Goal: Transaction & Acquisition: Purchase product/service

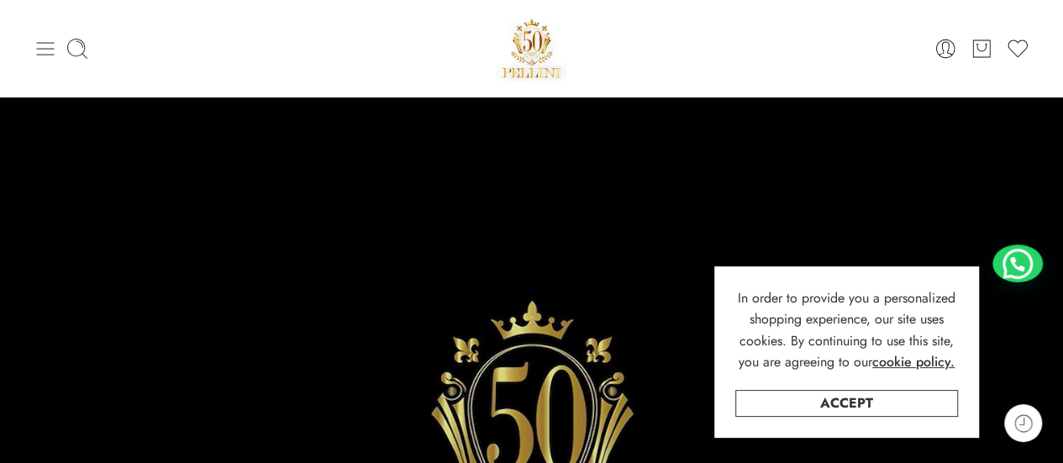
click at [45, 53] on icon at bounding box center [46, 49] width 24 height 24
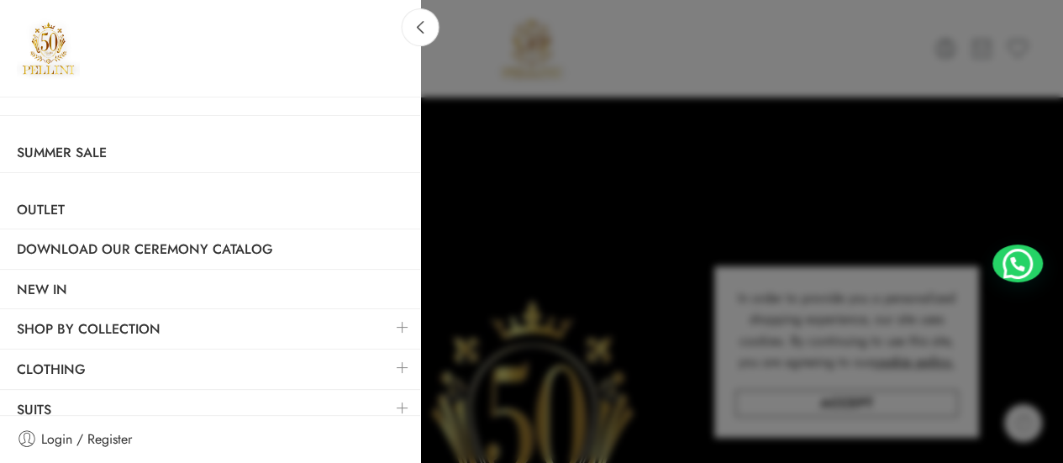
scroll to position [90, 0]
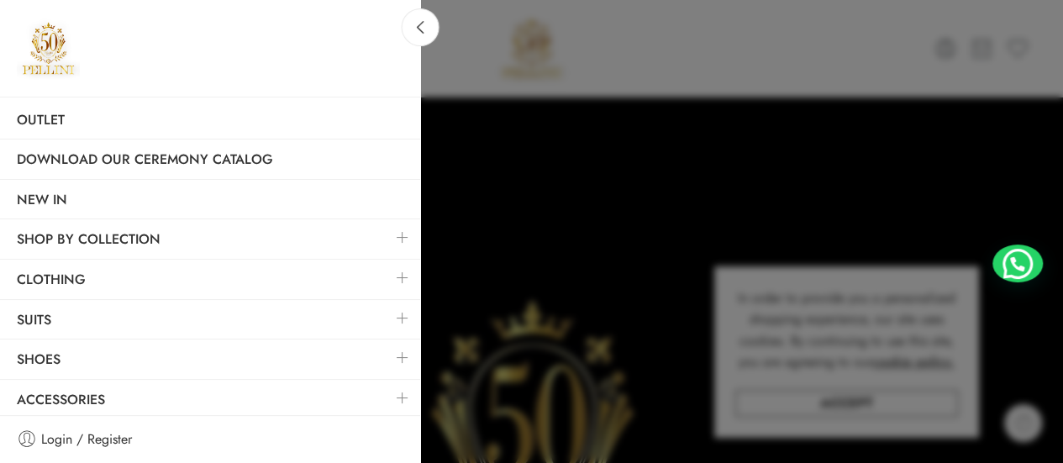
click at [386, 277] on link at bounding box center [402, 278] width 35 height 36
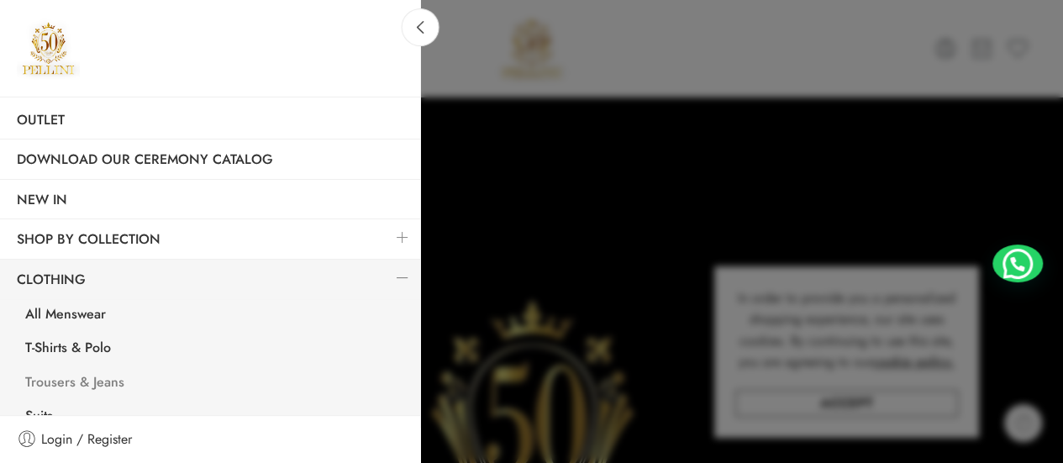
click at [113, 381] on link "Trousers & Jeans" at bounding box center [214, 384] width 412 height 34
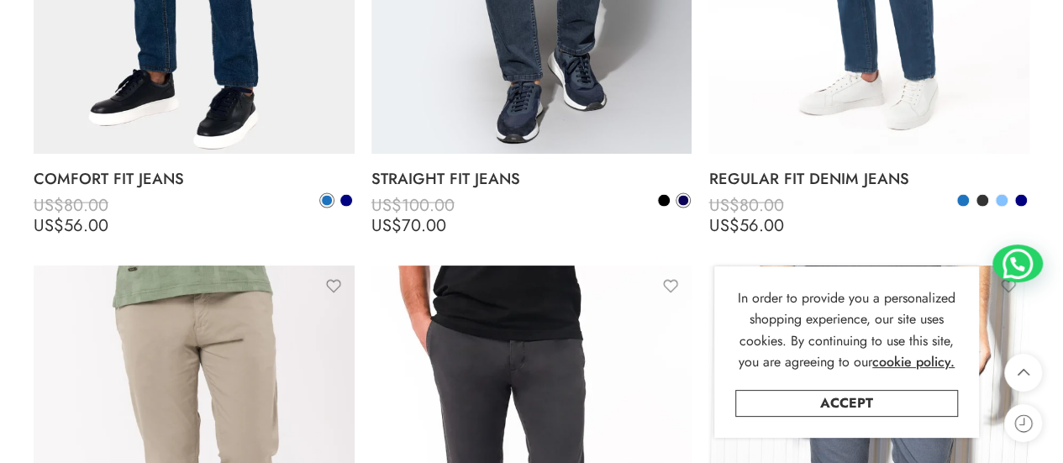
scroll to position [2256, 0]
